Goal: Task Accomplishment & Management: Manage account settings

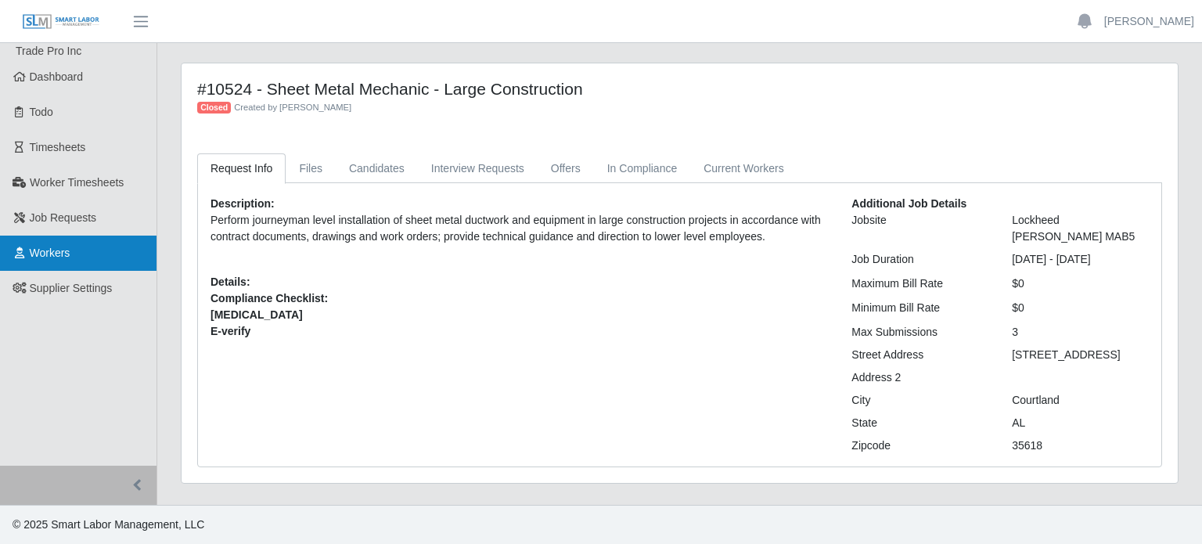
click at [41, 250] on span "Workers" at bounding box center [50, 252] width 41 height 13
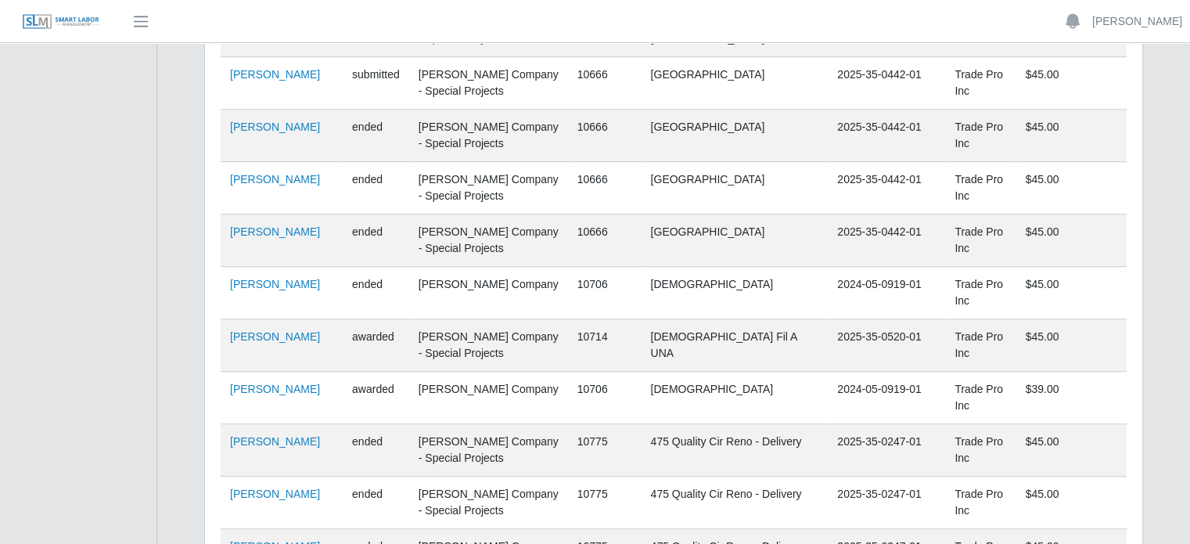
scroll to position [1095, 0]
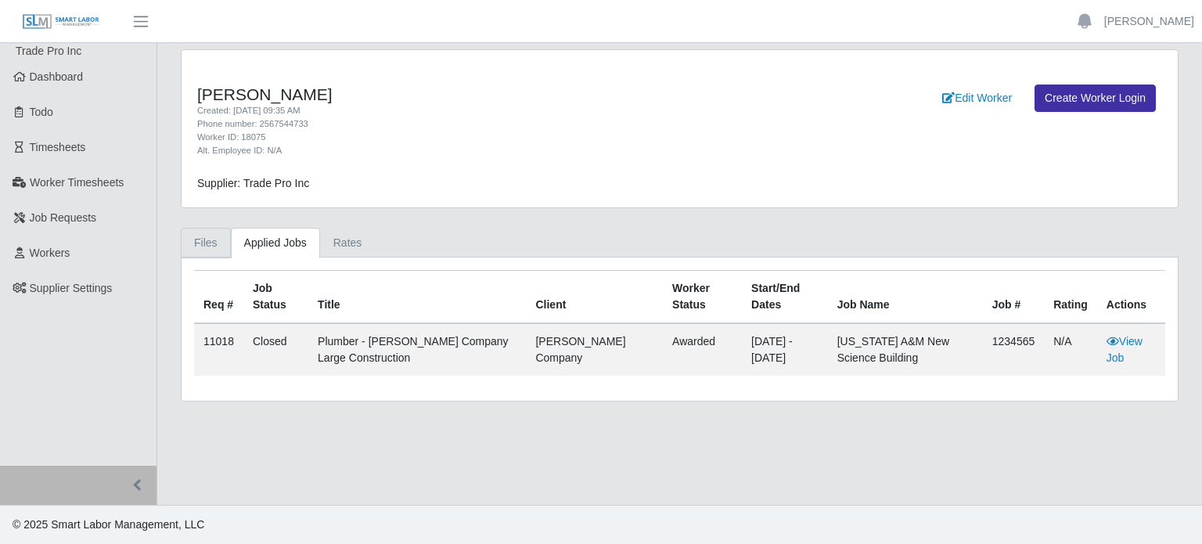
click at [192, 238] on link "Files" at bounding box center [206, 243] width 50 height 31
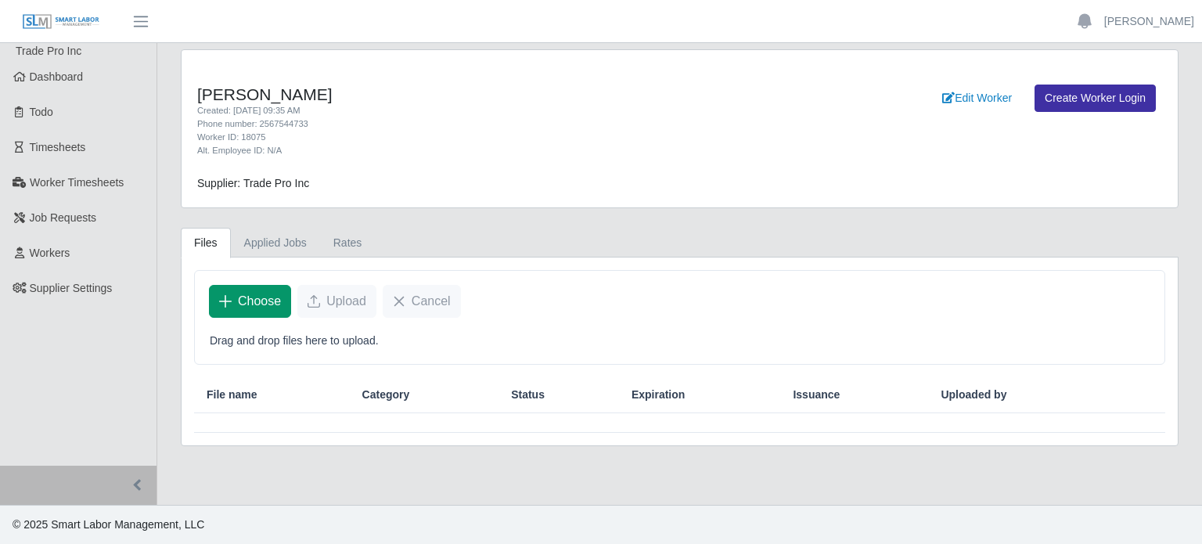
click at [276, 304] on span "Choose" at bounding box center [259, 301] width 43 height 19
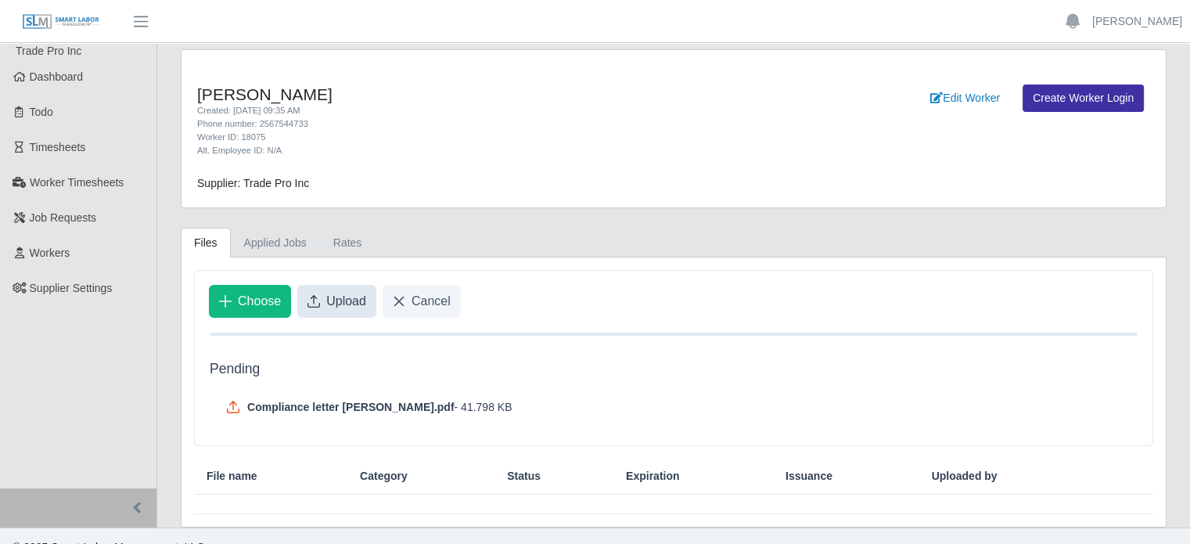
click at [314, 293] on button "Upload" at bounding box center [336, 301] width 79 height 33
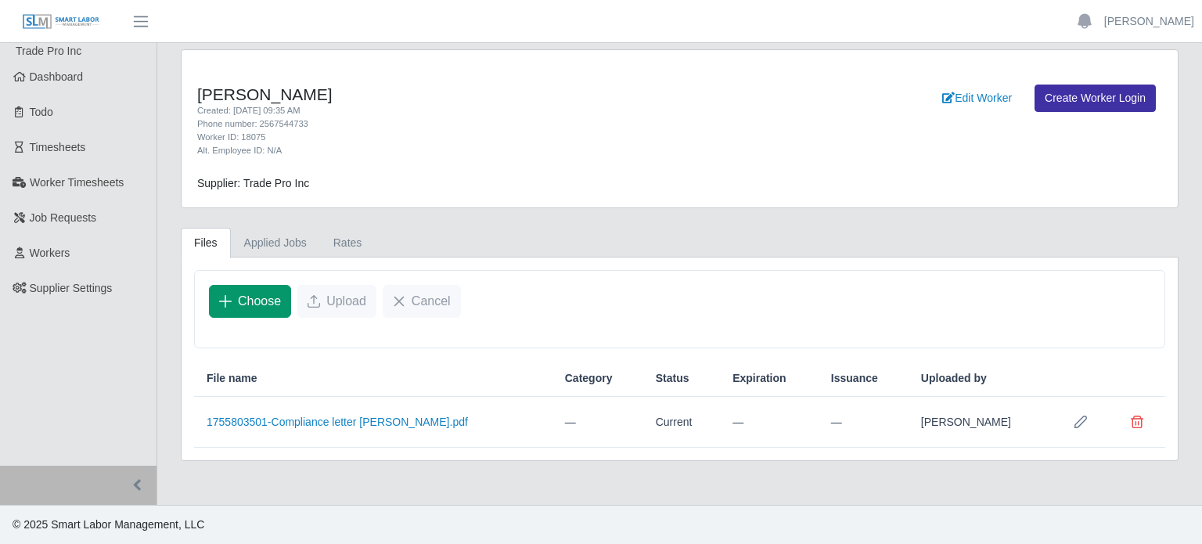
click at [253, 310] on button "Choose" at bounding box center [250, 301] width 82 height 33
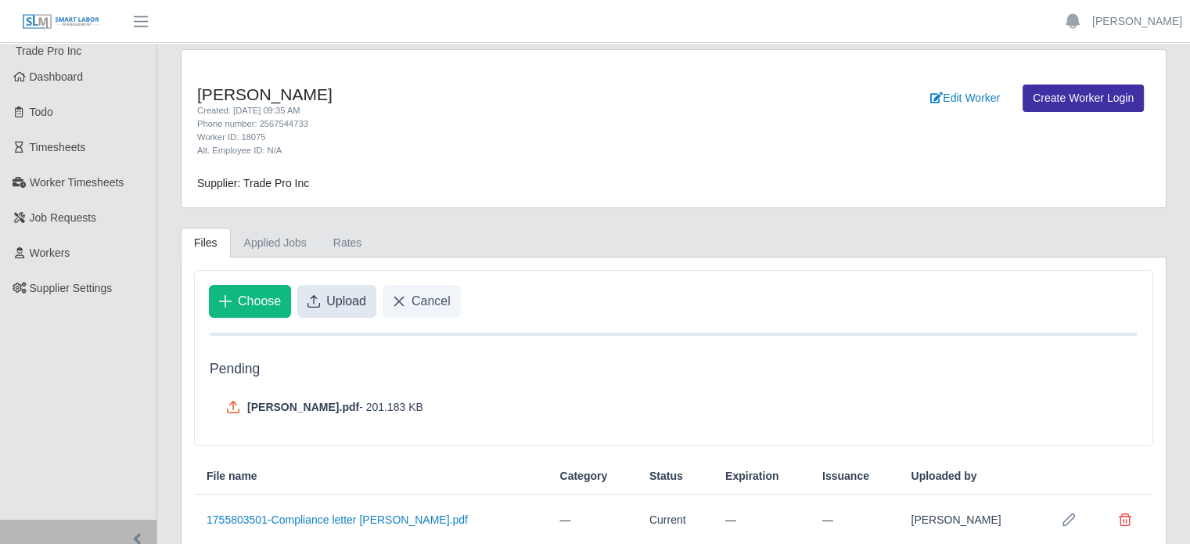
click at [336, 301] on span "Upload" at bounding box center [346, 301] width 40 height 19
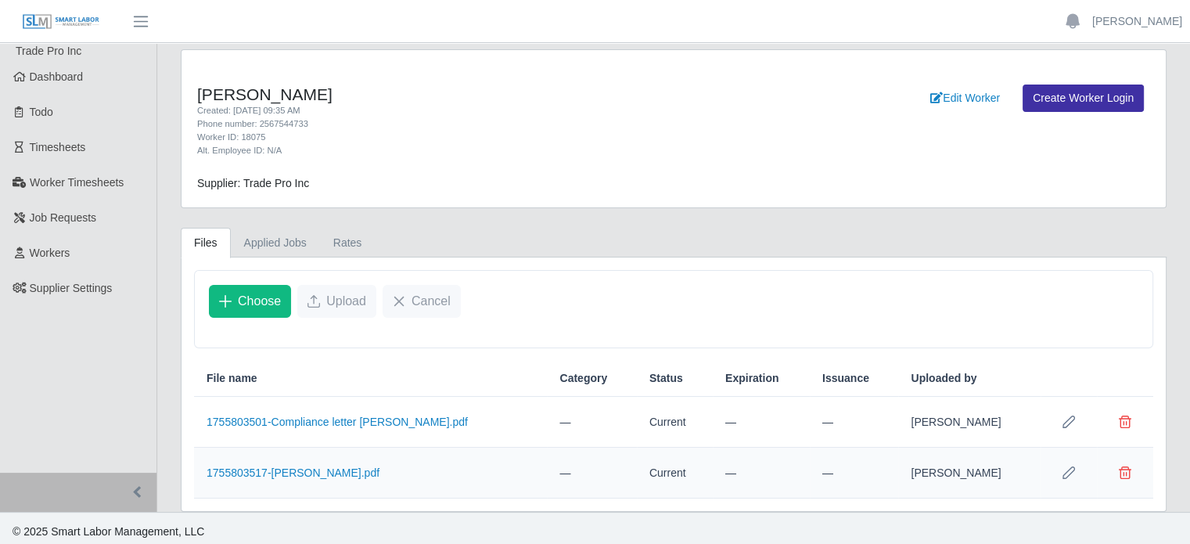
scroll to position [5, 0]
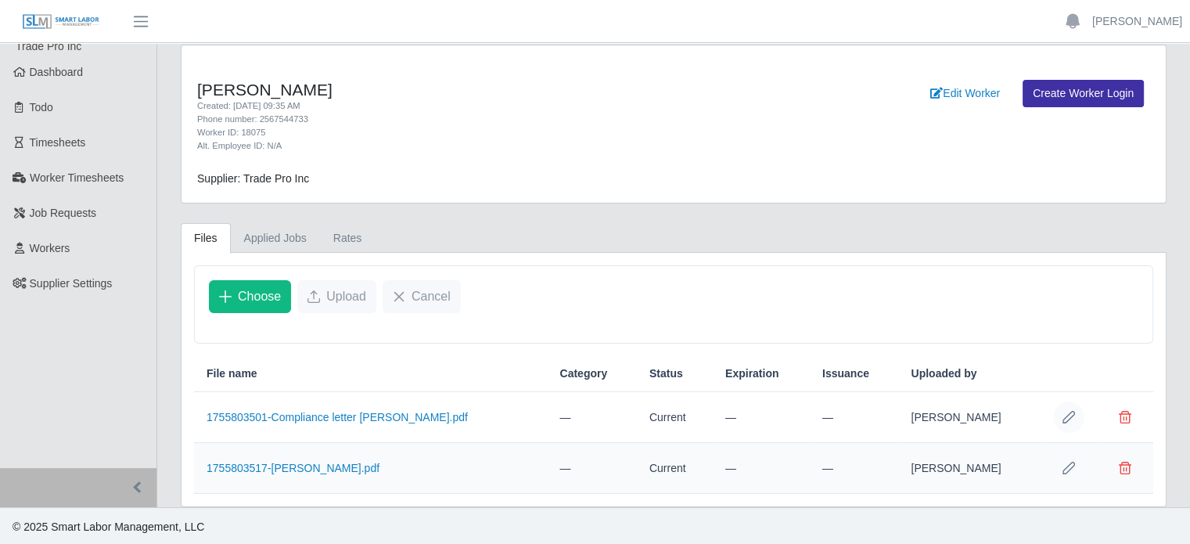
click at [1067, 415] on icon "Row Edit" at bounding box center [1068, 417] width 13 height 13
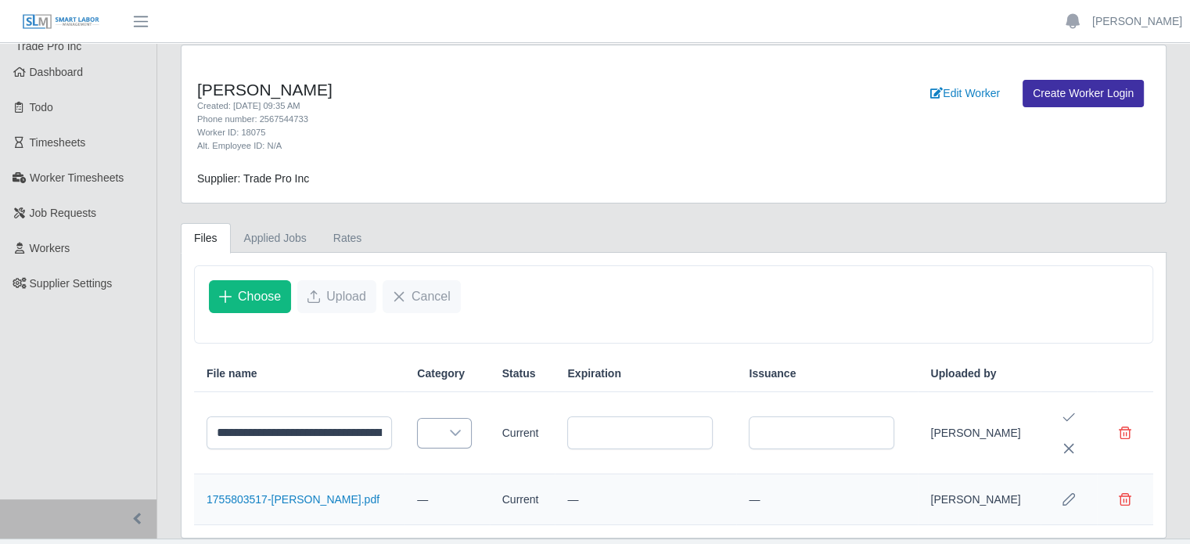
click at [449, 428] on icon at bounding box center [455, 432] width 13 height 13
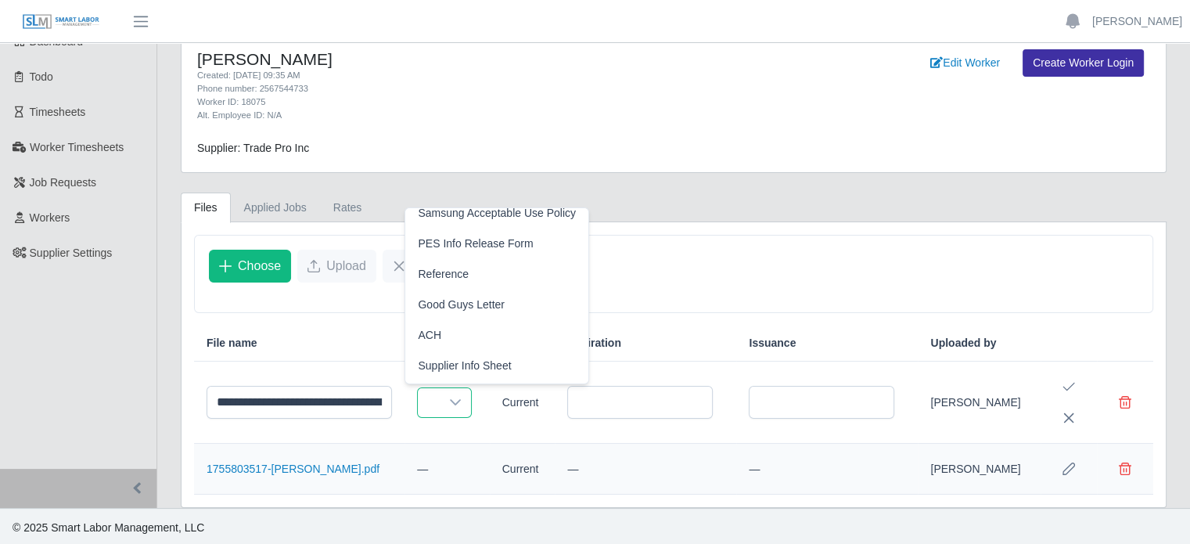
scroll to position [36, 0]
click at [488, 303] on span "Good Guys Letter" at bounding box center [461, 304] width 87 height 16
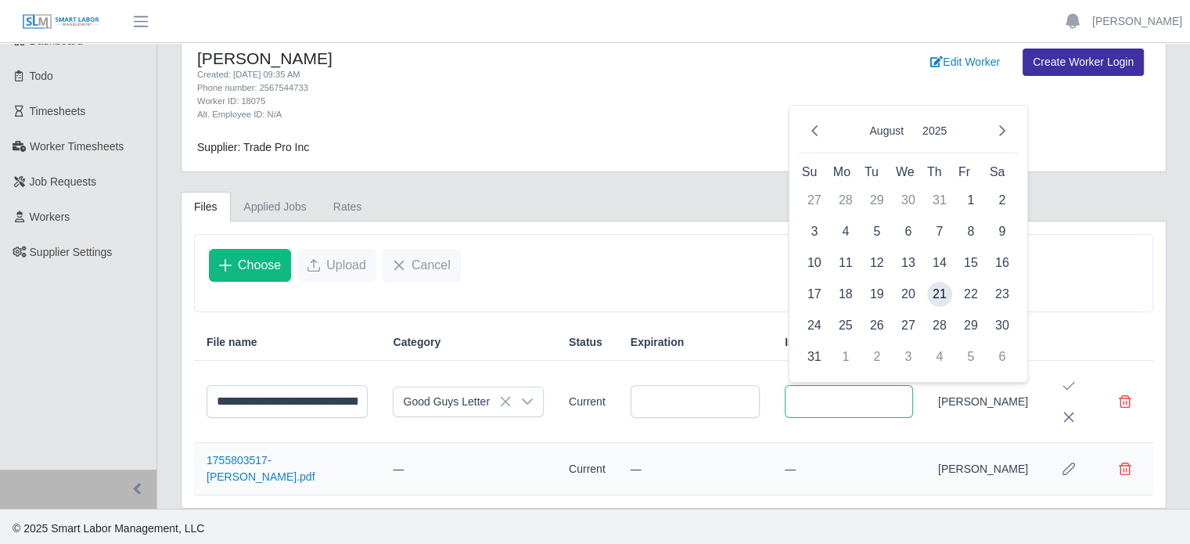
click at [825, 401] on input "text" at bounding box center [849, 401] width 128 height 33
click at [940, 292] on span "21" at bounding box center [939, 294] width 25 height 25
type input "**********"
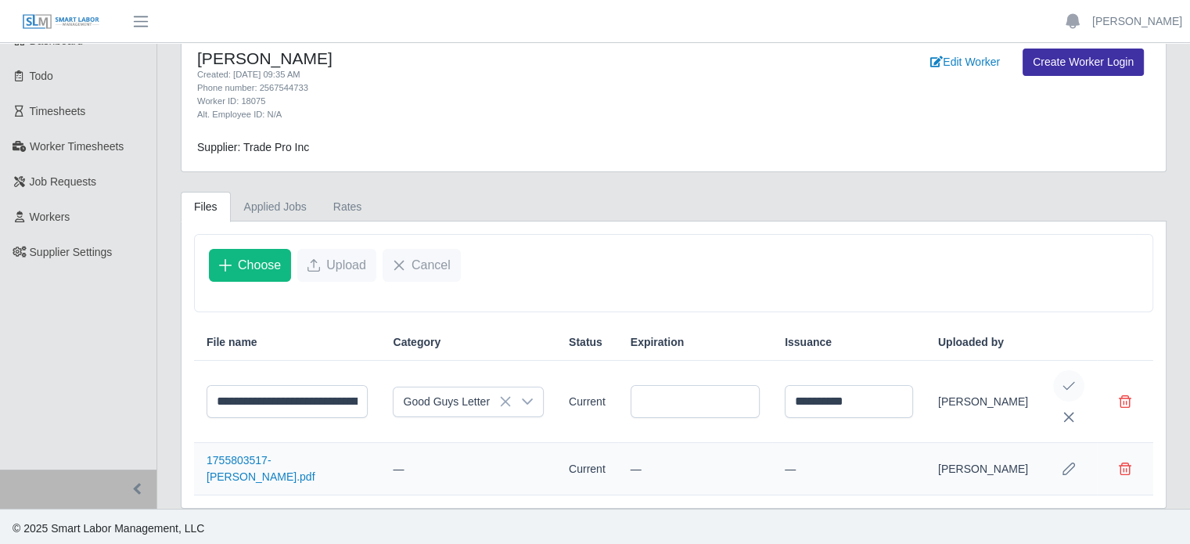
click at [1072, 386] on icon "Save Edit" at bounding box center [1068, 385] width 13 height 13
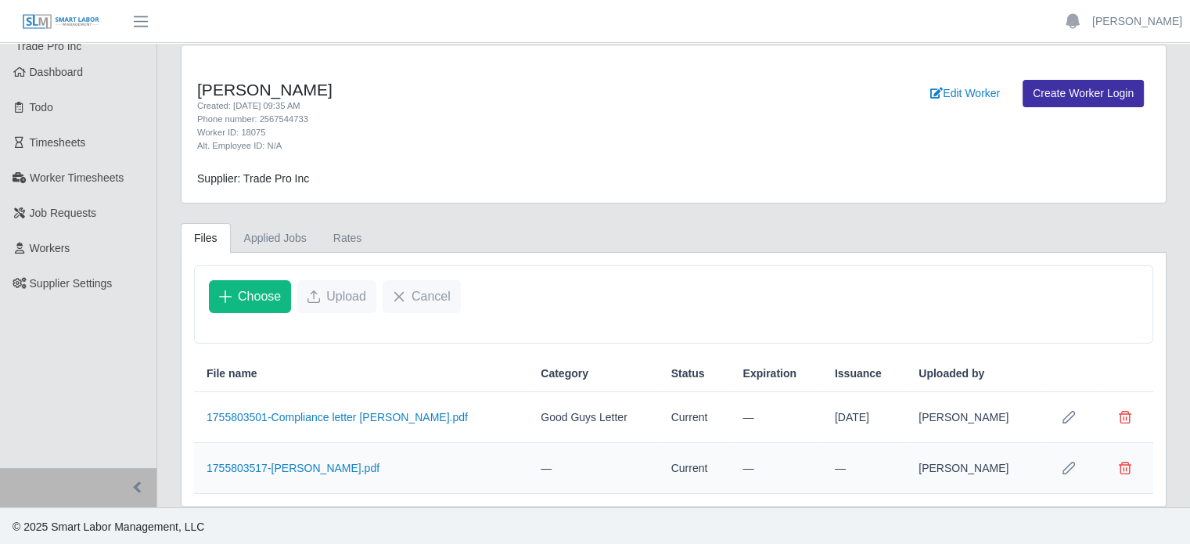
click at [1070, 469] on icon "Row Edit" at bounding box center [1068, 468] width 13 height 13
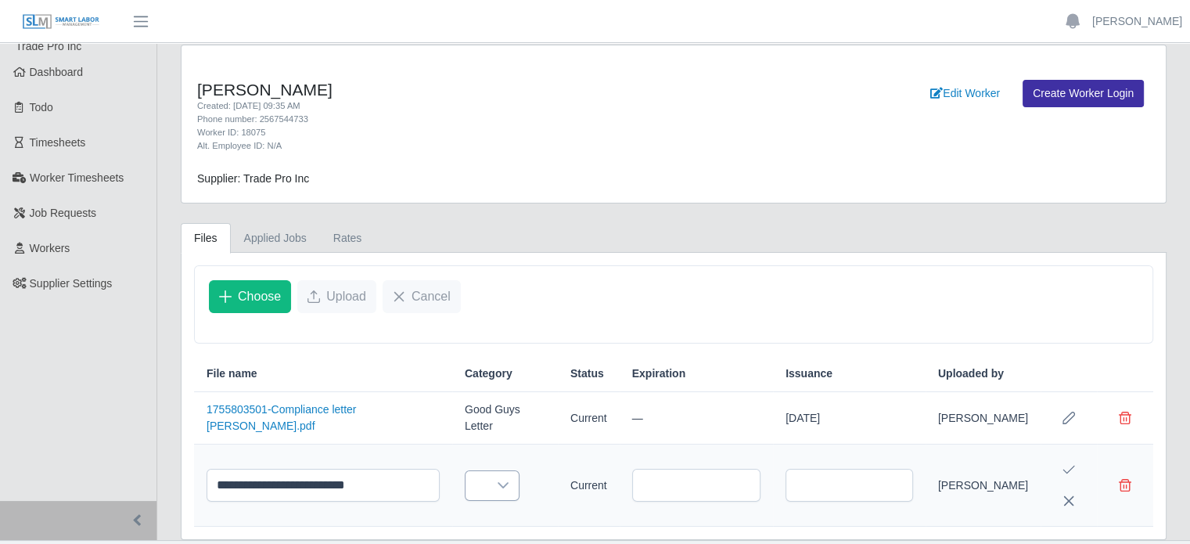
click at [498, 481] on icon at bounding box center [503, 485] width 13 height 13
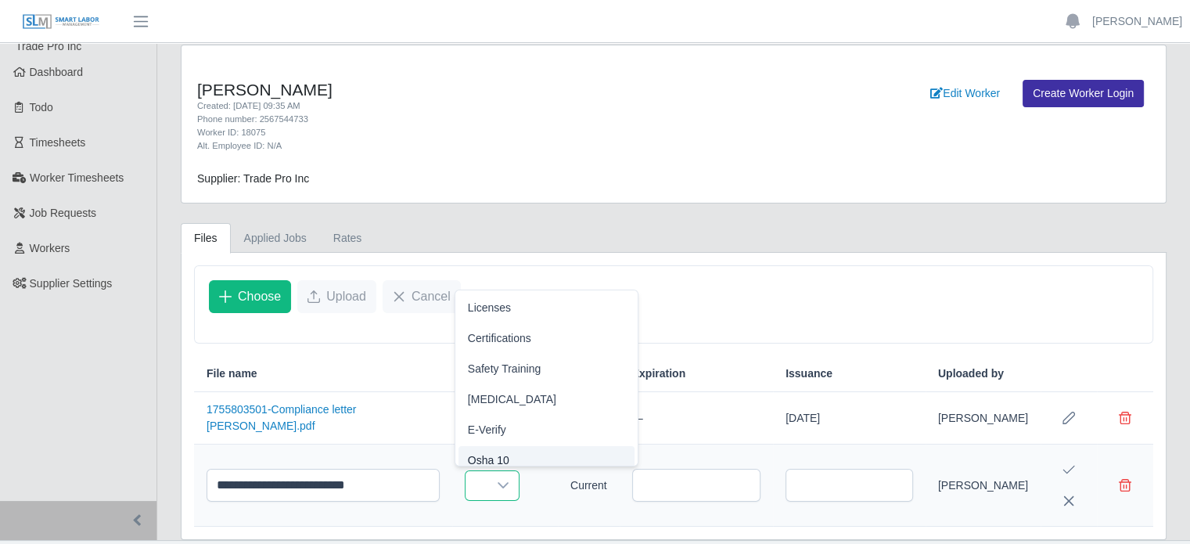
scroll to position [9, 0]
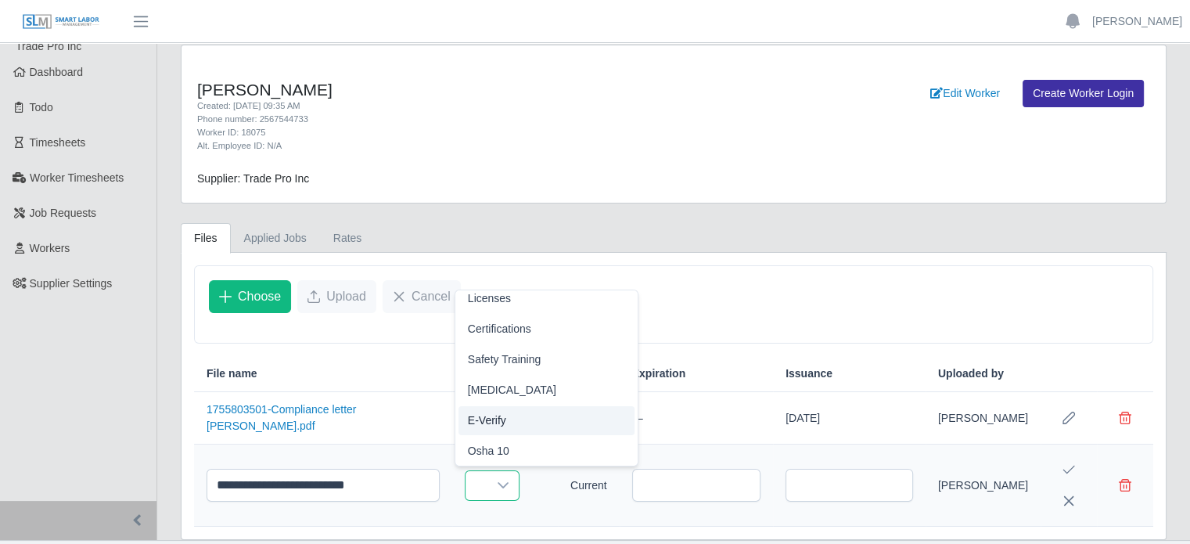
click at [524, 422] on li "E-Verify" at bounding box center [546, 420] width 177 height 29
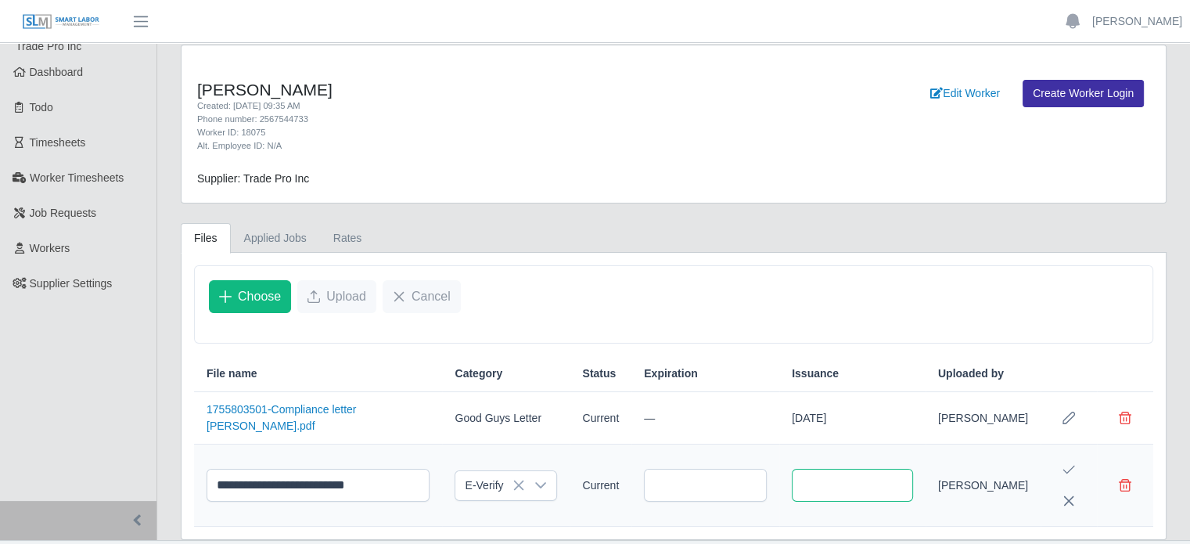
click at [820, 480] on input "text" at bounding box center [852, 485] width 121 height 33
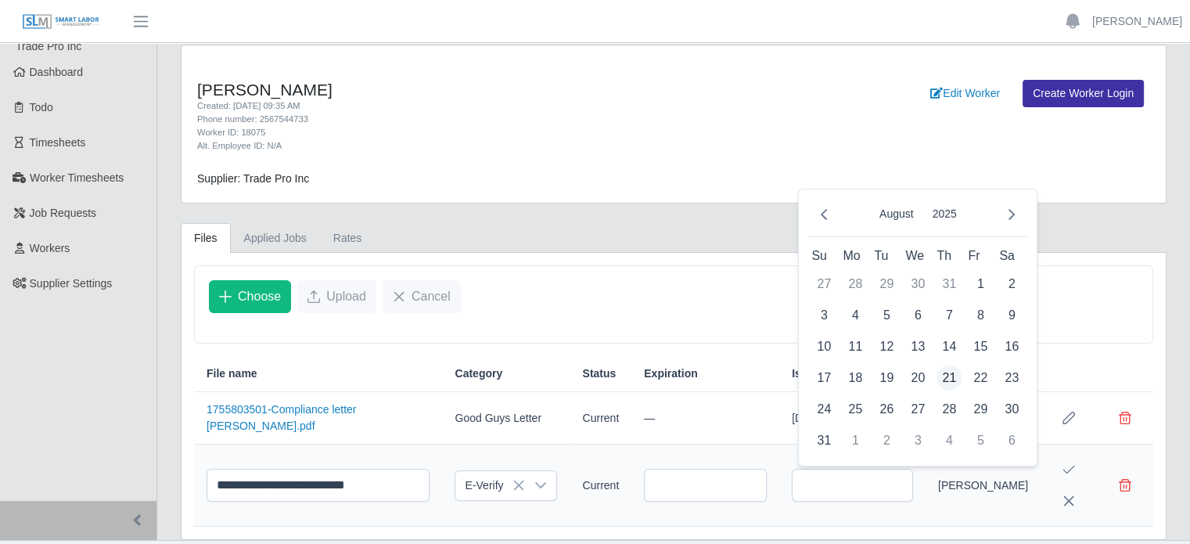
click at [951, 368] on span "21" at bounding box center [948, 377] width 25 height 25
type input "**********"
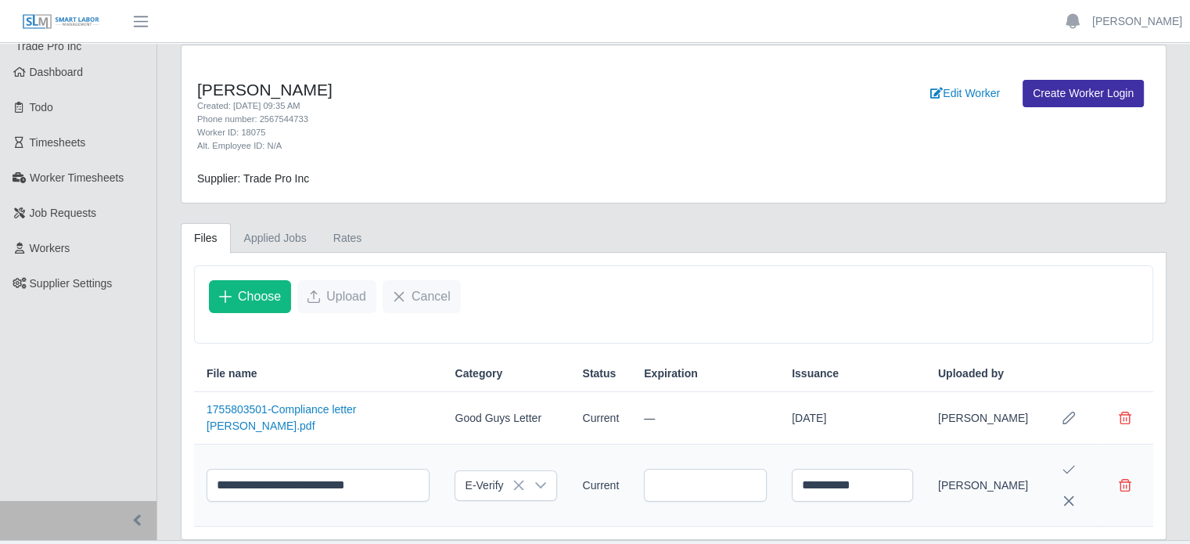
click at [1066, 466] on icon "Save Edit" at bounding box center [1068, 469] width 13 height 13
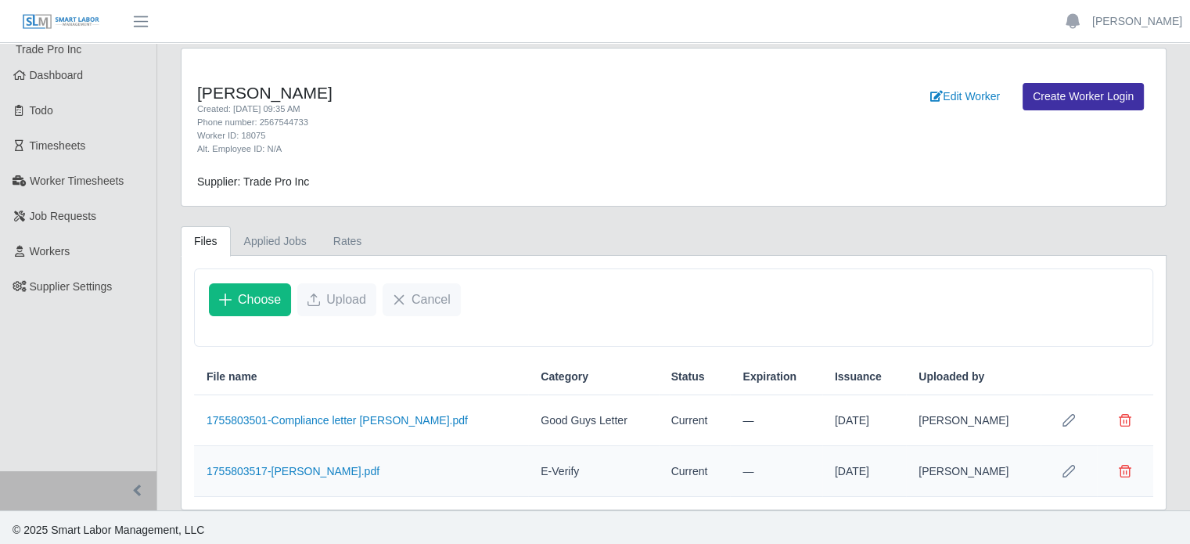
scroll to position [0, 0]
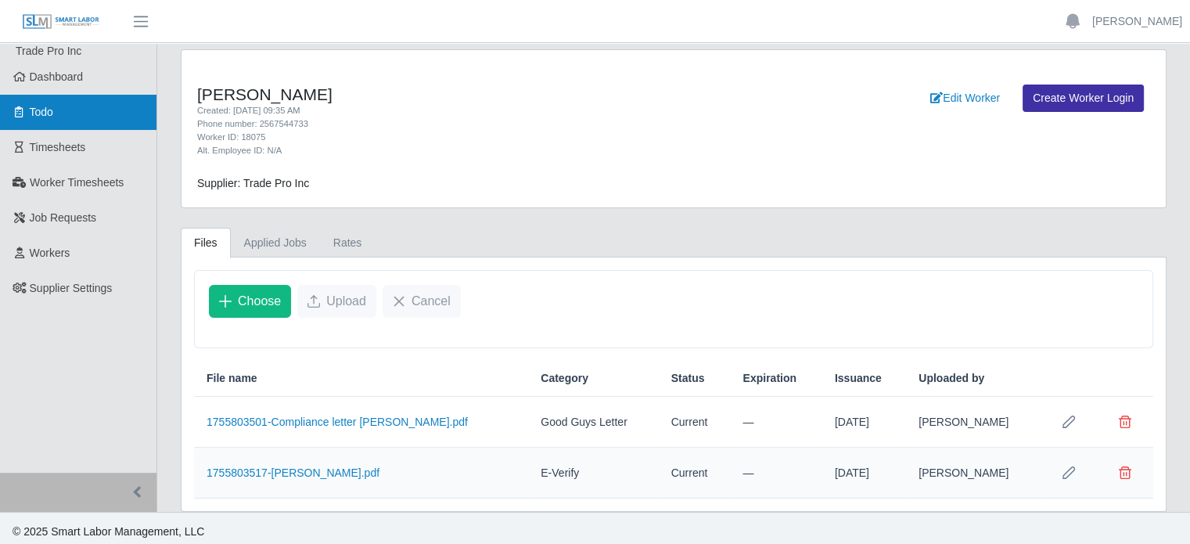
click at [81, 124] on link "Todo" at bounding box center [78, 112] width 156 height 35
